Goal: Check status: Check status

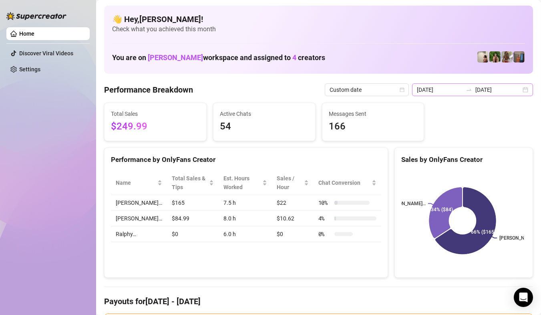
click at [516, 92] on div "[DATE] [DATE]" at bounding box center [472, 89] width 121 height 13
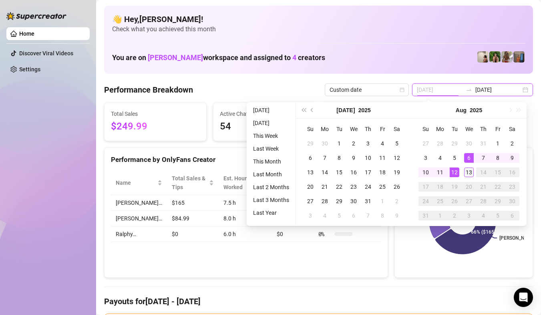
type input "[DATE]"
click at [468, 168] on div "13" at bounding box center [469, 172] width 10 height 10
click at [468, 168] on div "[PERSON_NAME]… [PERSON_NAME]… 66% ($165) 34% ($84)" at bounding box center [464, 220] width 138 height 113
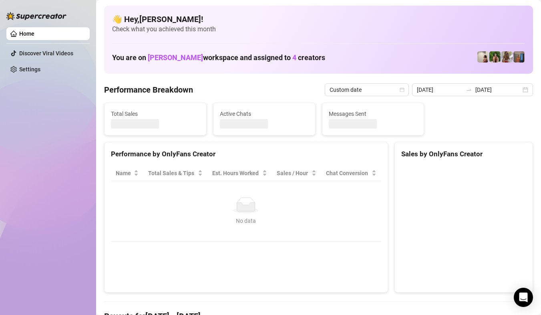
type input "[DATE]"
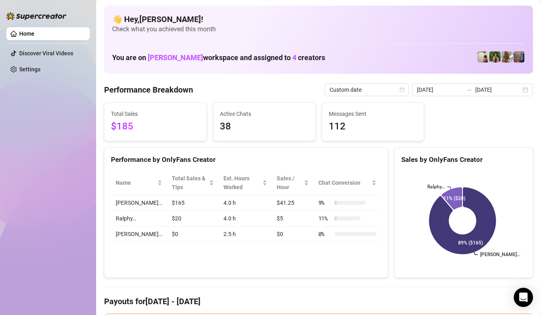
click at [518, 191] on rect at bounding box center [462, 221] width 123 height 100
click at [507, 204] on rect at bounding box center [462, 221] width 123 height 100
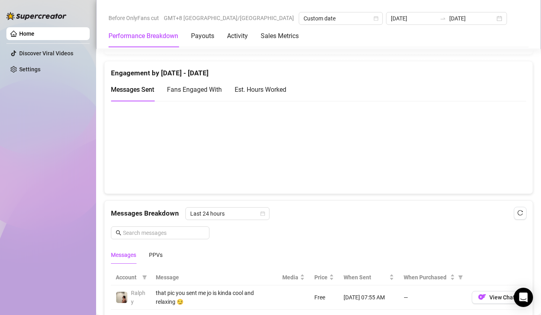
scroll to position [641, 0]
